Goal: Information Seeking & Learning: Learn about a topic

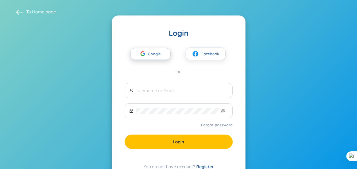
click at [153, 54] on span "Google" at bounding box center [156, 53] width 16 height 11
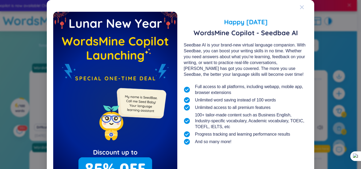
click at [300, 9] on icon "Close" at bounding box center [302, 7] width 4 height 4
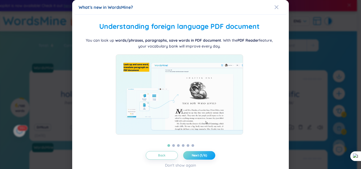
click at [196, 156] on span "Next (1/6)" at bounding box center [199, 156] width 15 height 4
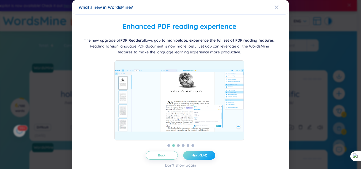
click at [202, 155] on span "Next (2/6)" at bounding box center [200, 156] width 16 height 4
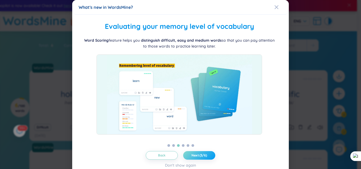
click at [202, 155] on span "Next (3/6)" at bounding box center [200, 156] width 16 height 4
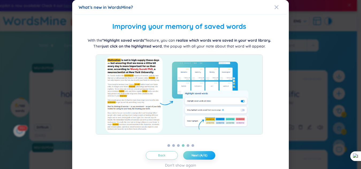
click at [202, 155] on span "Next (4/6)" at bounding box center [200, 156] width 16 height 4
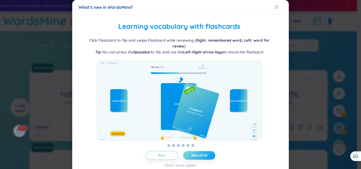
click at [202, 155] on span "Next (5/6)" at bounding box center [200, 156] width 16 height 4
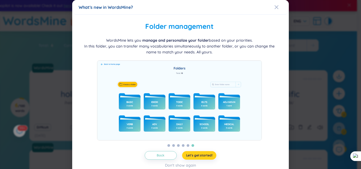
click at [202, 155] on span "Let's get started!" at bounding box center [199, 156] width 26 height 4
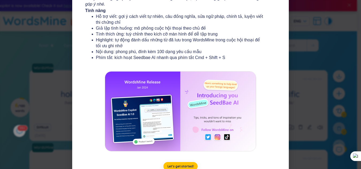
scroll to position [101, 0]
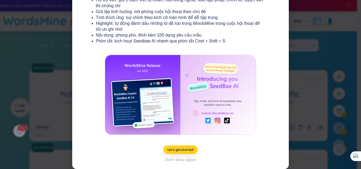
click at [186, 152] on button "Let's get started!" at bounding box center [180, 150] width 35 height 9
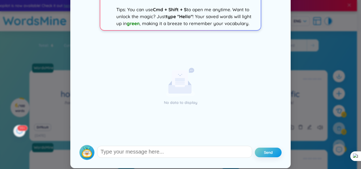
scroll to position [0, 0]
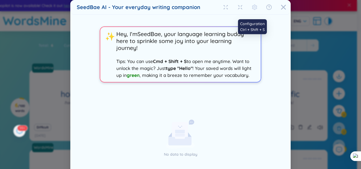
click at [252, 7] on icon "setting" at bounding box center [254, 7] width 5 height 5
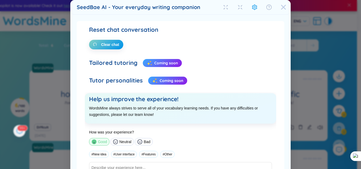
click at [278, 7] on span "Close" at bounding box center [283, 7] width 14 height 14
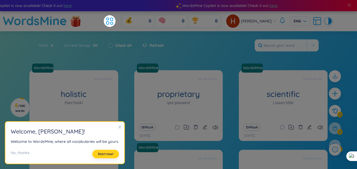
click at [111, 156] on span "Start now!" at bounding box center [106, 154] width 16 height 4
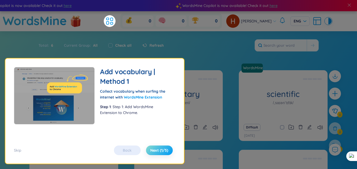
click at [159, 152] on span "Next (1/5)" at bounding box center [159, 150] width 18 height 5
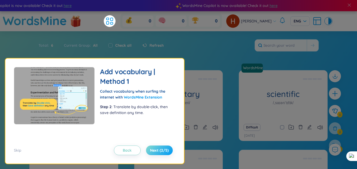
click at [159, 152] on span "Next (2/5)" at bounding box center [159, 150] width 19 height 5
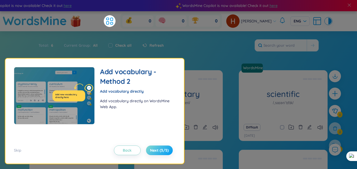
click at [159, 152] on span "Next (3/5)" at bounding box center [159, 150] width 19 height 5
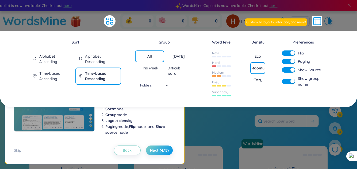
click at [180, 58] on div "[DATE]" at bounding box center [179, 56] width 12 height 5
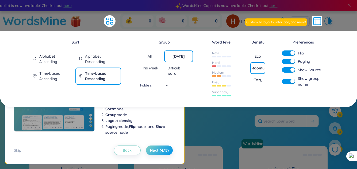
click at [169, 85] on div "All [DATE] This week Difficult word Folders" at bounding box center [164, 71] width 58 height 41
click at [164, 87] on div "Folders" at bounding box center [149, 85] width 37 height 8
click at [161, 150] on span "Next (4/5)" at bounding box center [159, 150] width 19 height 5
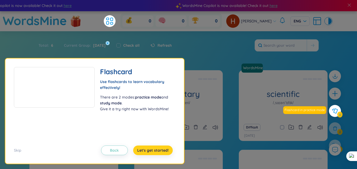
click at [159, 146] on button "Let's get started!" at bounding box center [153, 151] width 40 height 10
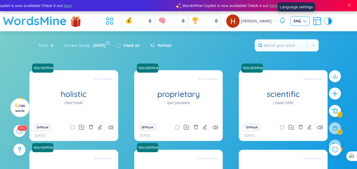
click at [302, 20] on span "ENG" at bounding box center [300, 20] width 13 height 5
click at [335, 36] on section "Sort Alphabet Ascending Alphabet Descending Time-based Ascending Time-based Des…" at bounding box center [178, 134] width 357 height 207
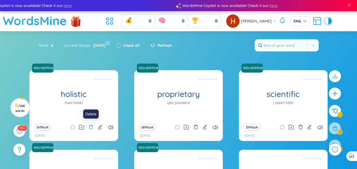
click at [90, 125] on icon "delete" at bounding box center [91, 127] width 4 height 4
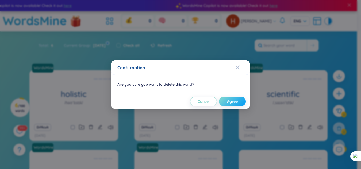
click at [226, 101] on button "Agree" at bounding box center [232, 102] width 27 height 10
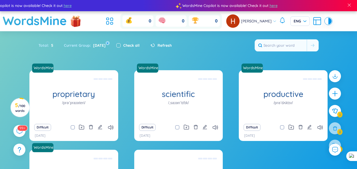
click at [118, 44] on input "checkbox" at bounding box center [118, 45] width 4 height 4
checkbox input "true"
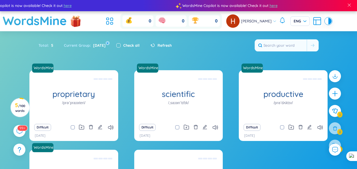
checkbox input "true"
click at [158, 46] on span "Refresh" at bounding box center [165, 46] width 14 height 6
click at [117, 47] on input "checkbox" at bounding box center [118, 45] width 4 height 4
checkbox input "true"
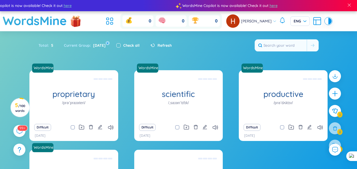
checkbox input "true"
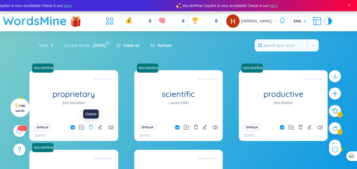
click at [90, 128] on icon "delete" at bounding box center [91, 127] width 5 height 5
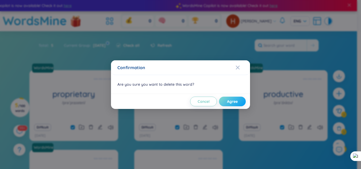
click at [234, 98] on button "Agree" at bounding box center [232, 102] width 27 height 10
checkbox input "false"
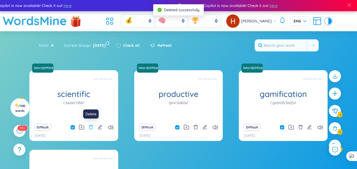
click at [92, 129] on icon "delete" at bounding box center [91, 127] width 4 height 4
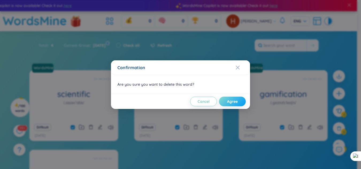
click at [232, 102] on span "Agree" at bounding box center [232, 101] width 11 height 5
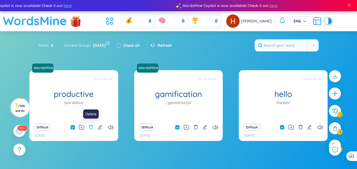
click at [90, 128] on icon "delete" at bounding box center [91, 127] width 5 height 5
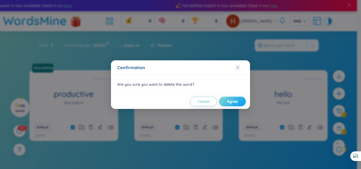
click at [227, 101] on span "Agree" at bounding box center [232, 101] width 11 height 5
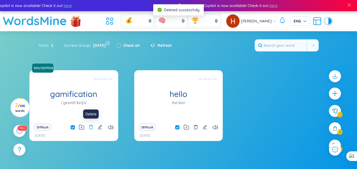
click at [93, 127] on icon "delete" at bounding box center [91, 127] width 5 height 5
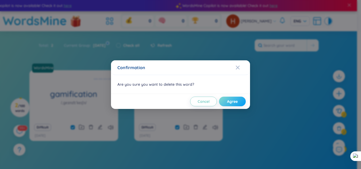
click at [235, 101] on span "Agree" at bounding box center [232, 101] width 11 height 5
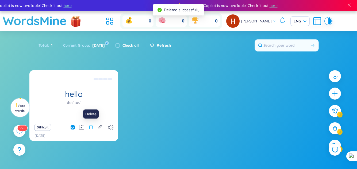
click at [93, 129] on icon "delete" at bounding box center [91, 127] width 5 height 5
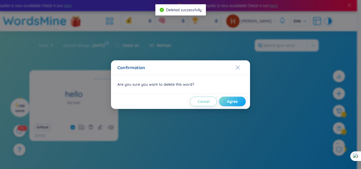
click at [233, 101] on span "Agree" at bounding box center [232, 101] width 11 height 5
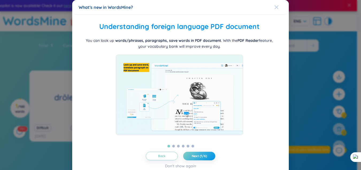
click at [275, 8] on icon "Close" at bounding box center [277, 7] width 4 height 4
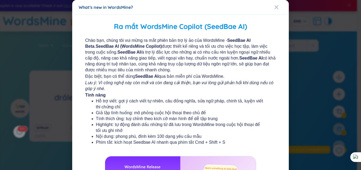
click at [275, 8] on icon "Close" at bounding box center [277, 7] width 4 height 4
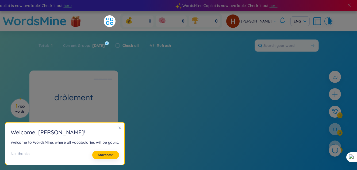
click at [118, 128] on icon "close" at bounding box center [120, 128] width 4 height 4
click at [106, 157] on button "Start now!" at bounding box center [105, 154] width 27 height 9
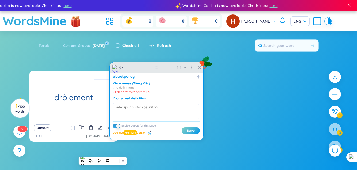
click at [199, 66] on icon at bounding box center [199, 67] width 3 height 4
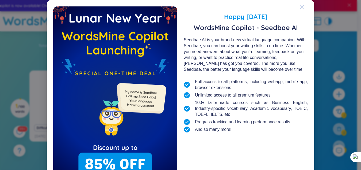
click at [300, 6] on icon "Close" at bounding box center [302, 7] width 4 height 4
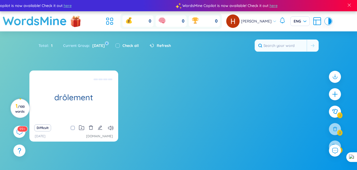
click at [21, 108] on h3 "1 / 100 words" at bounding box center [20, 109] width 12 height 10
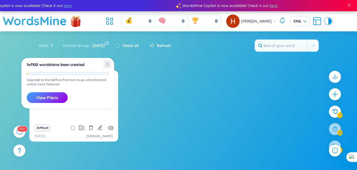
click at [107, 66] on span "X" at bounding box center [108, 64] width 8 height 8
